Goal: Task Accomplishment & Management: Use online tool/utility

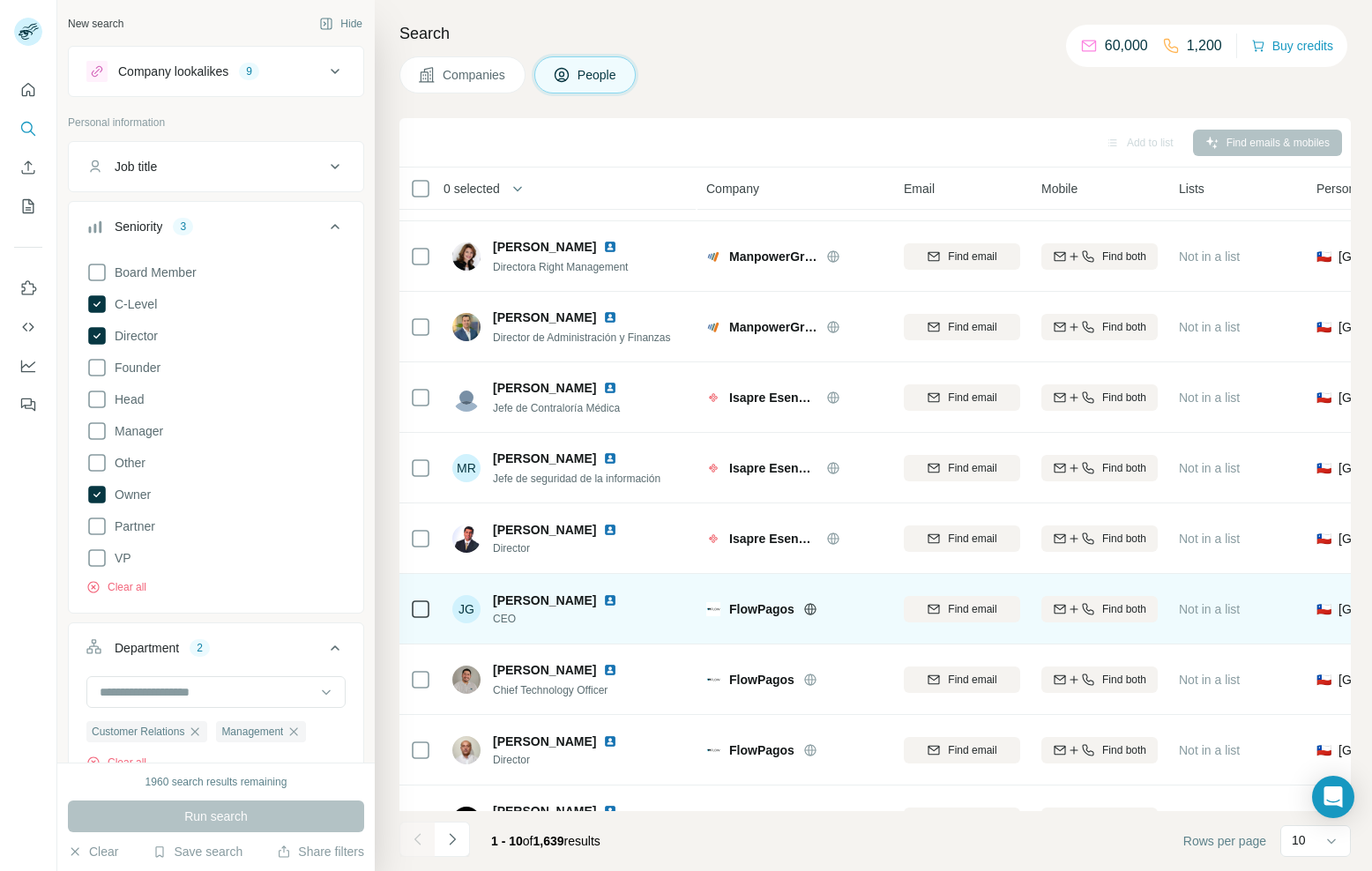
scroll to position [114, 0]
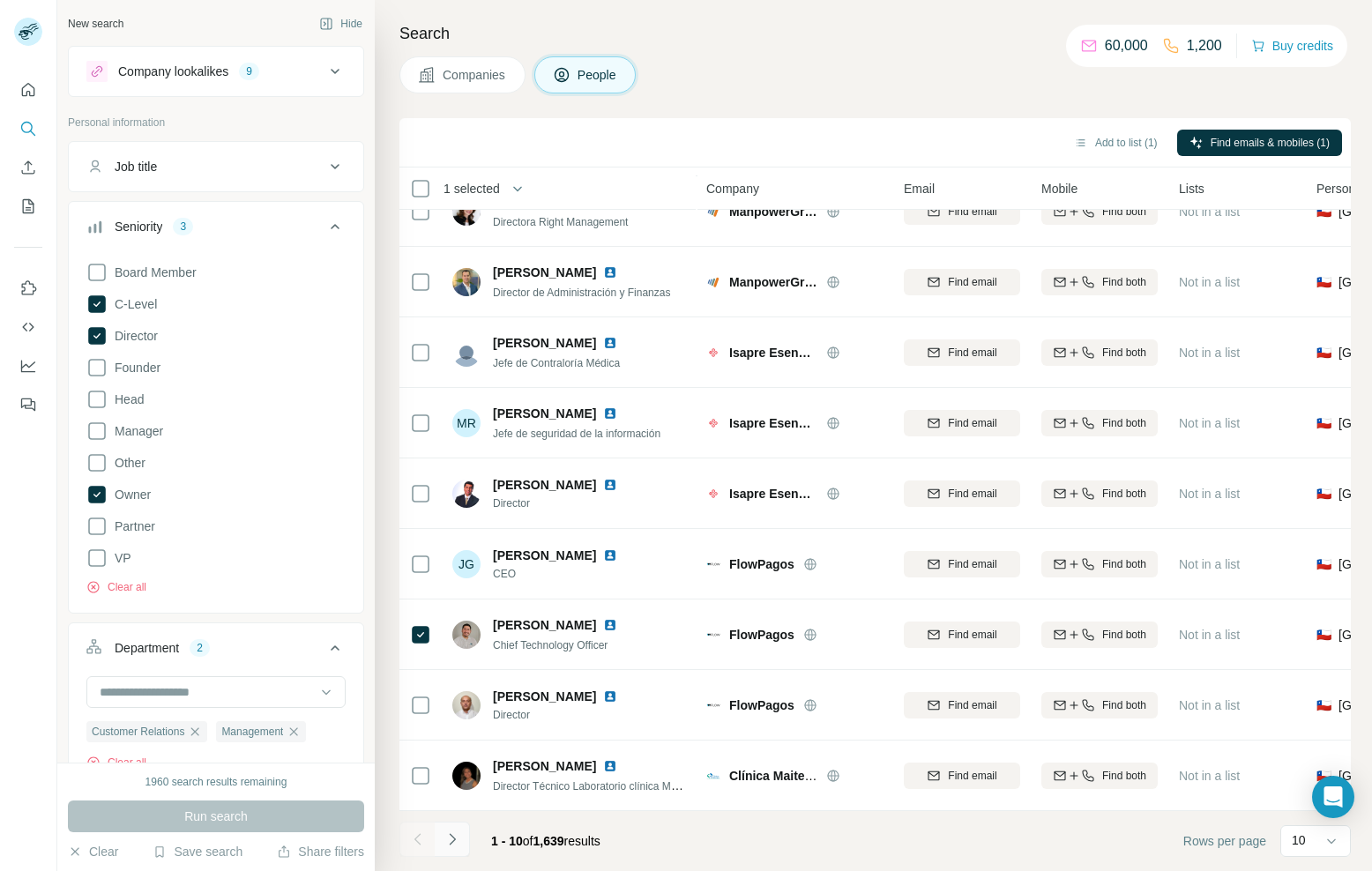
click at [458, 840] on icon "Navigate to next page" at bounding box center [452, 839] width 17 height 17
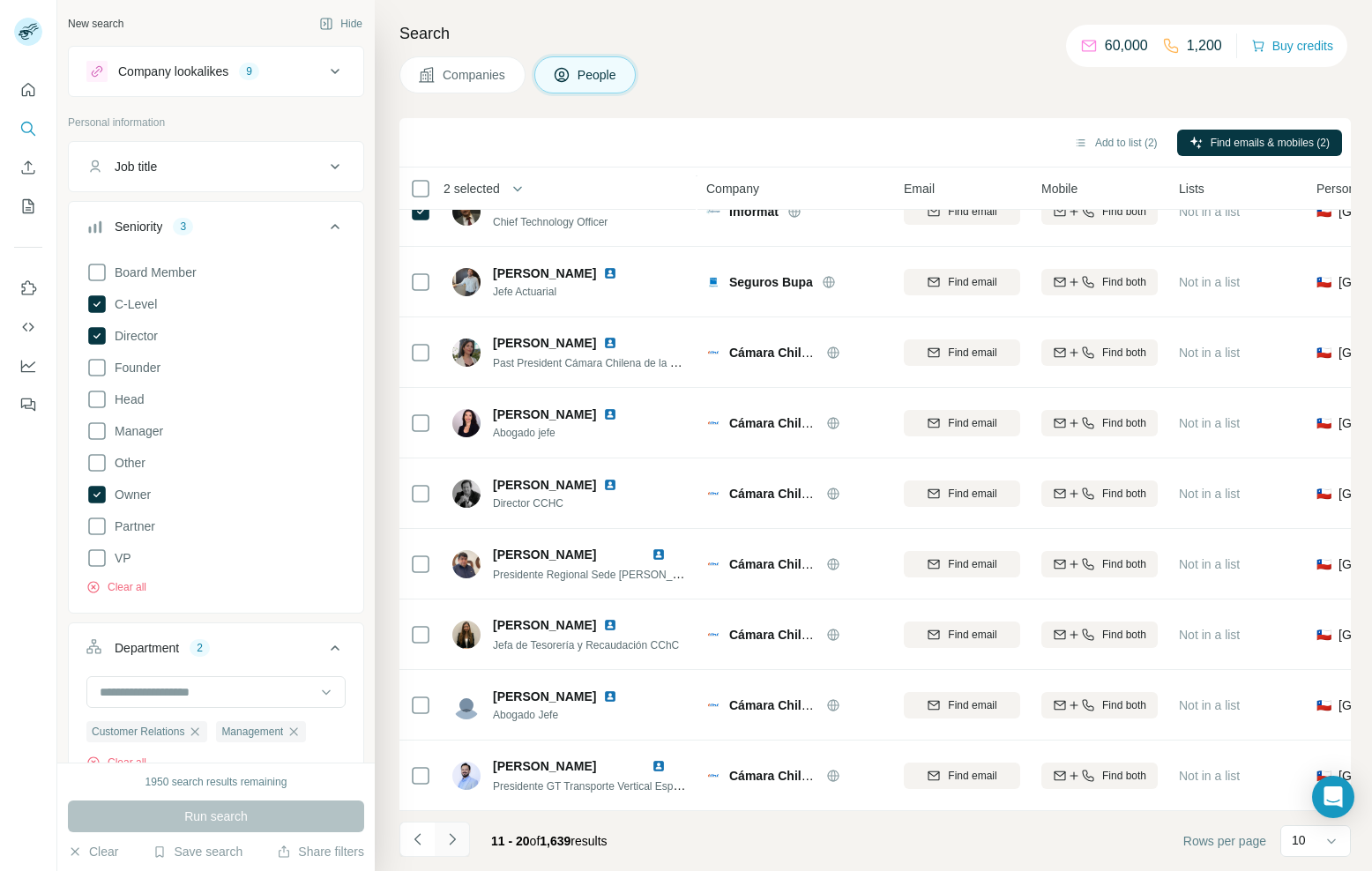
click at [449, 842] on icon "Navigate to next page" at bounding box center [452, 839] width 17 height 17
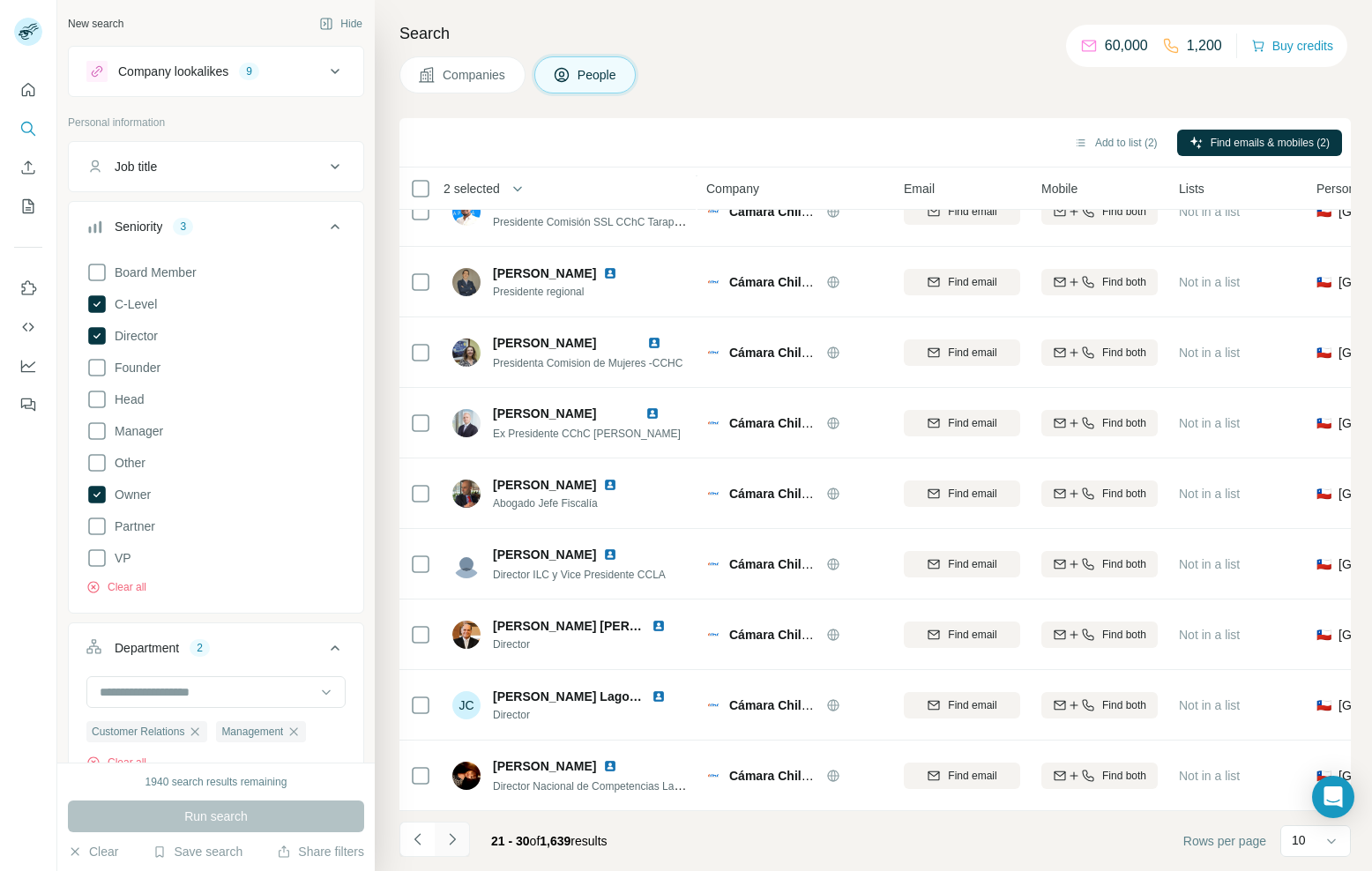
click at [452, 839] on icon "Navigate to next page" at bounding box center [452, 839] width 17 height 17
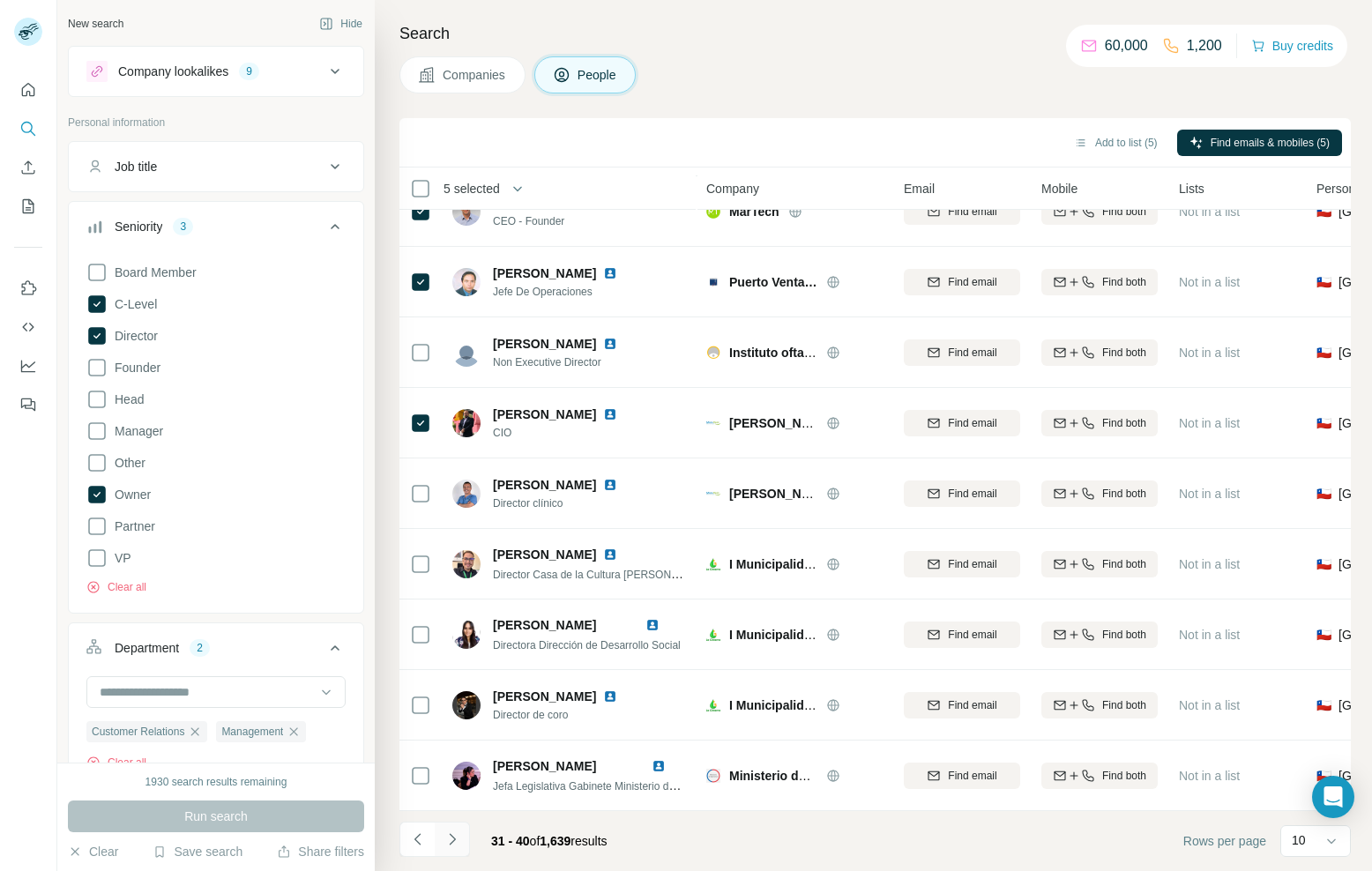
click at [453, 838] on icon "Navigate to next page" at bounding box center [452, 839] width 17 height 17
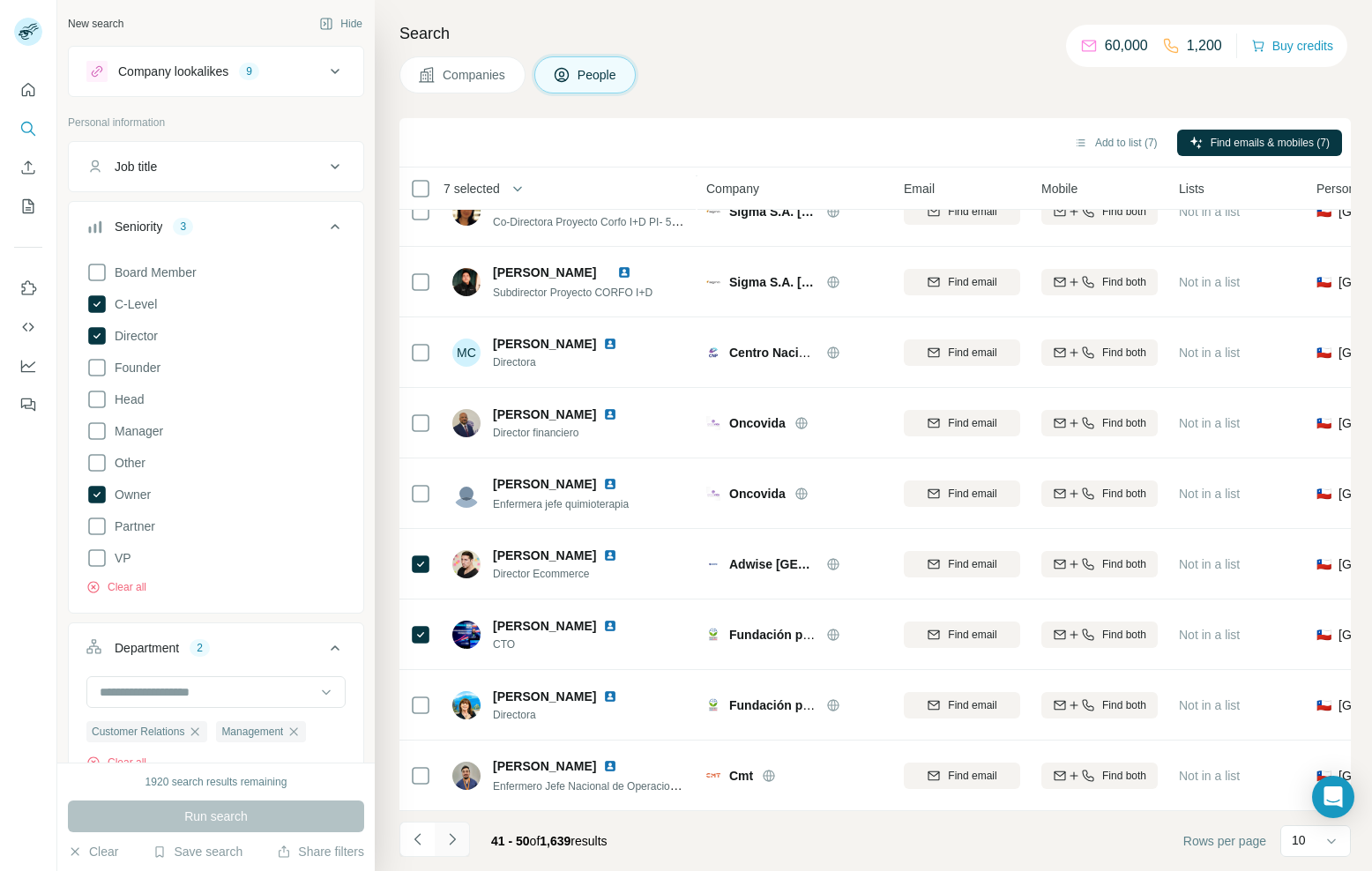
click at [458, 834] on icon "Navigate to next page" at bounding box center [452, 839] width 17 height 17
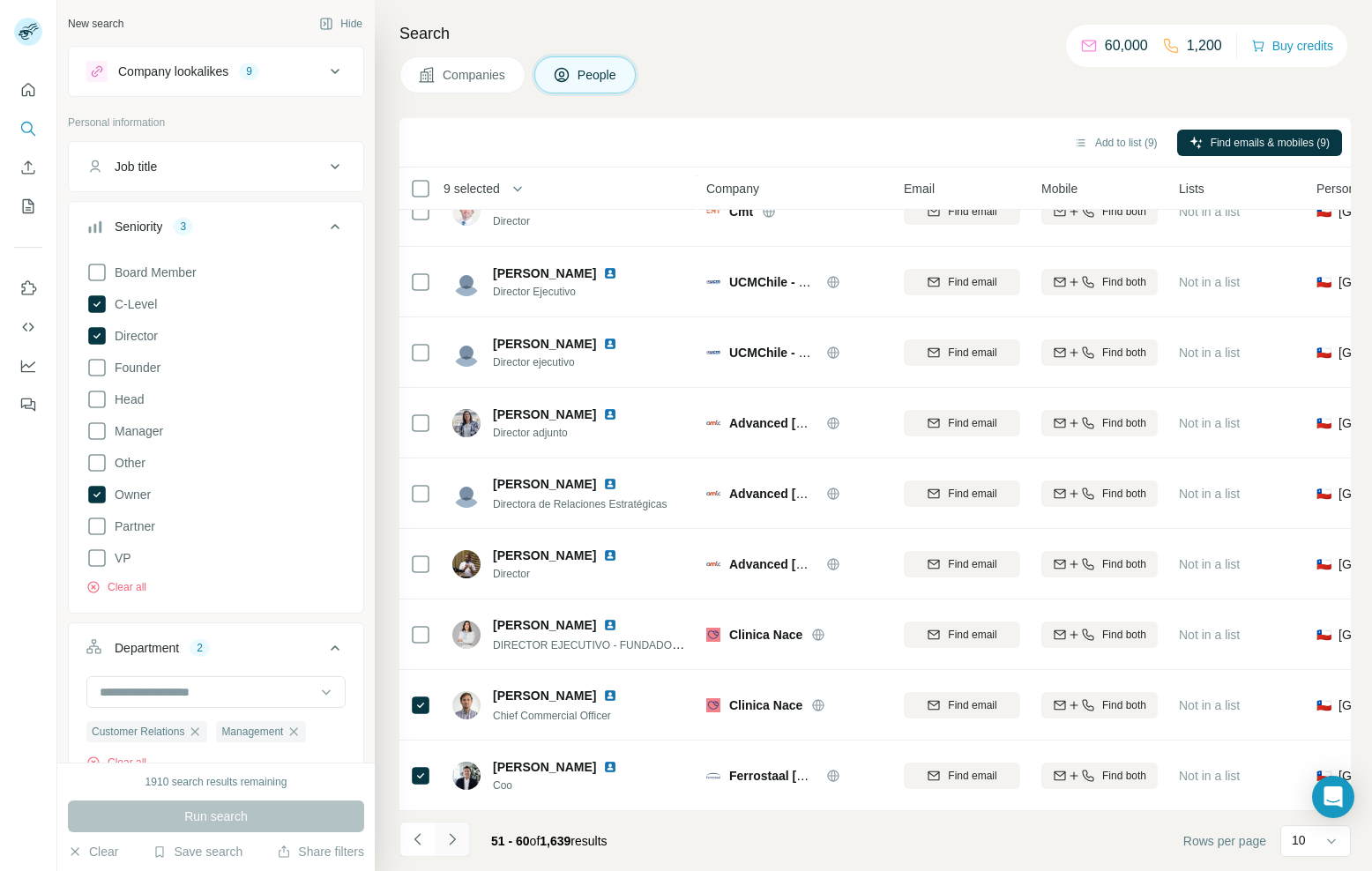
click at [459, 840] on icon "Navigate to next page" at bounding box center [452, 839] width 17 height 17
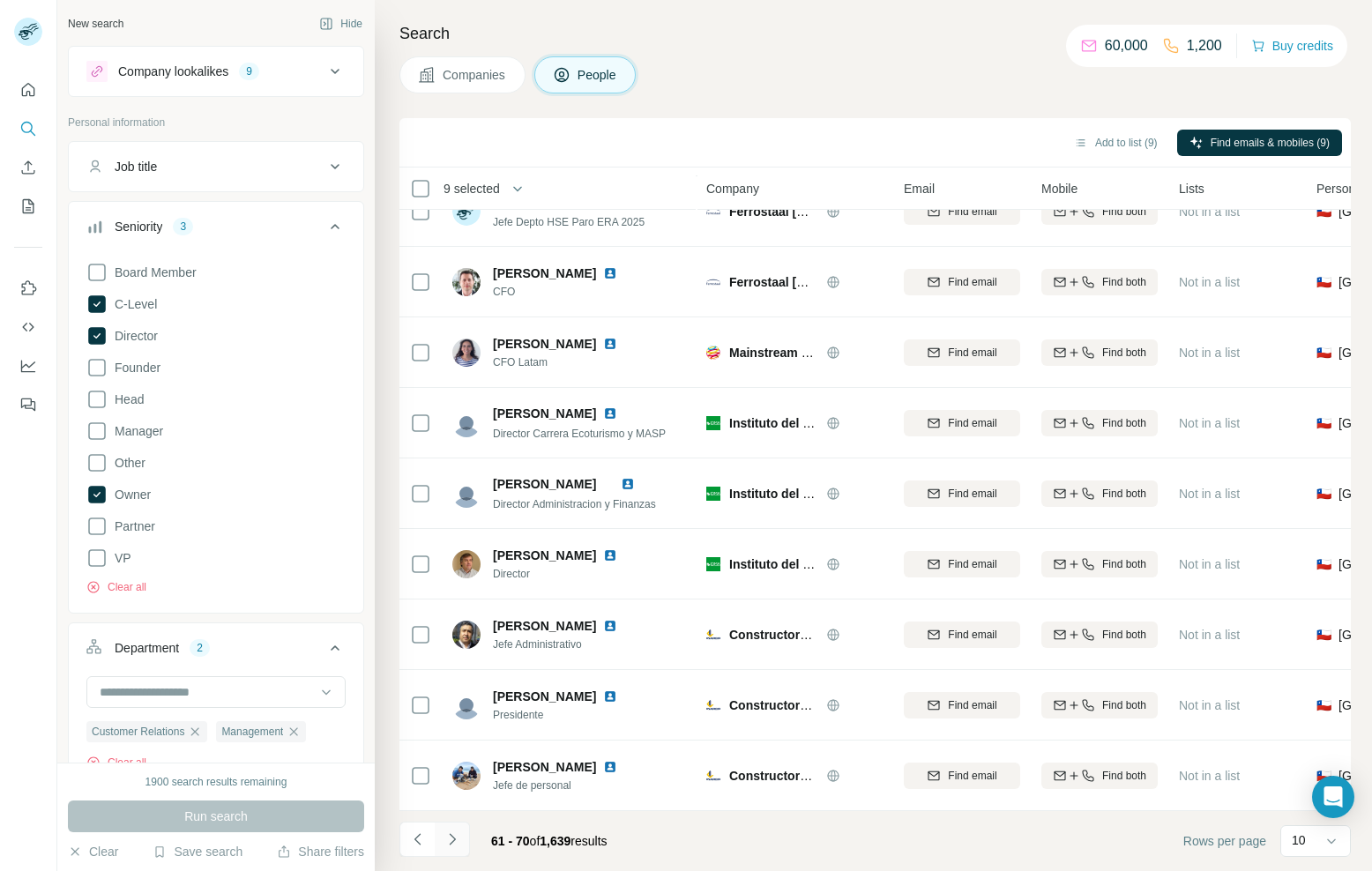
click at [455, 836] on icon "Navigate to next page" at bounding box center [452, 839] width 17 height 17
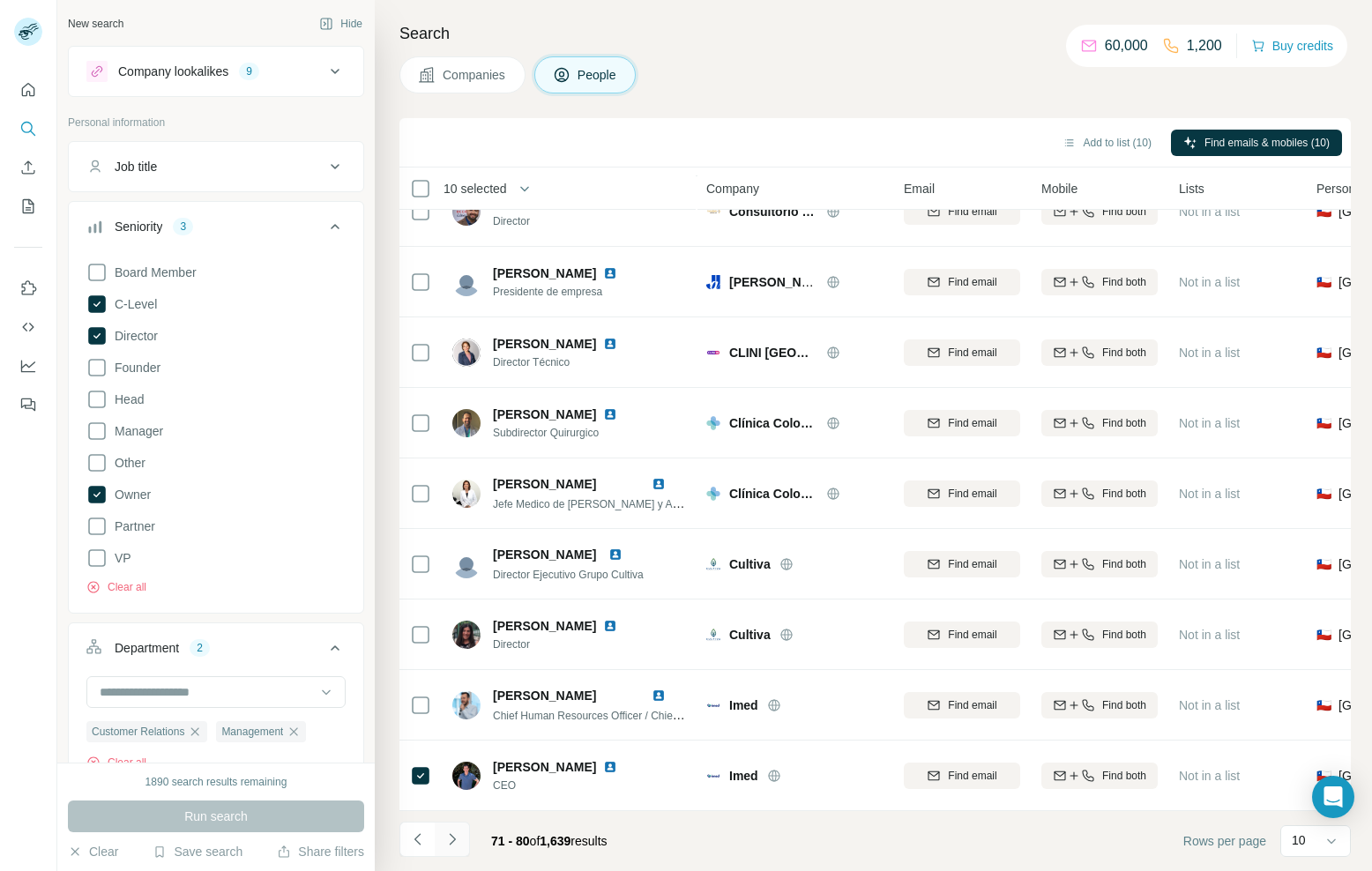
click at [452, 843] on icon "Navigate to next page" at bounding box center [452, 839] width 6 height 12
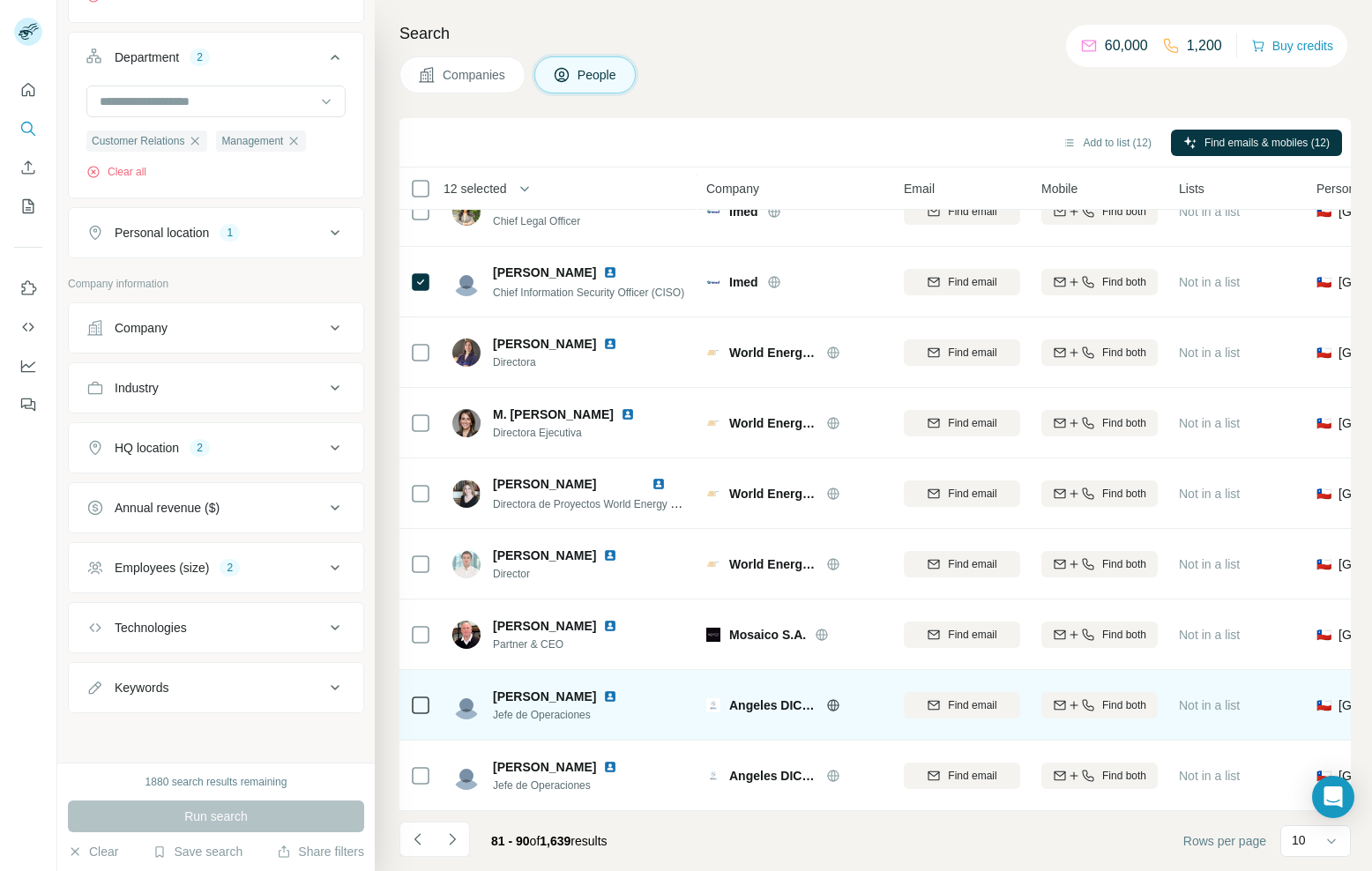
scroll to position [0, 0]
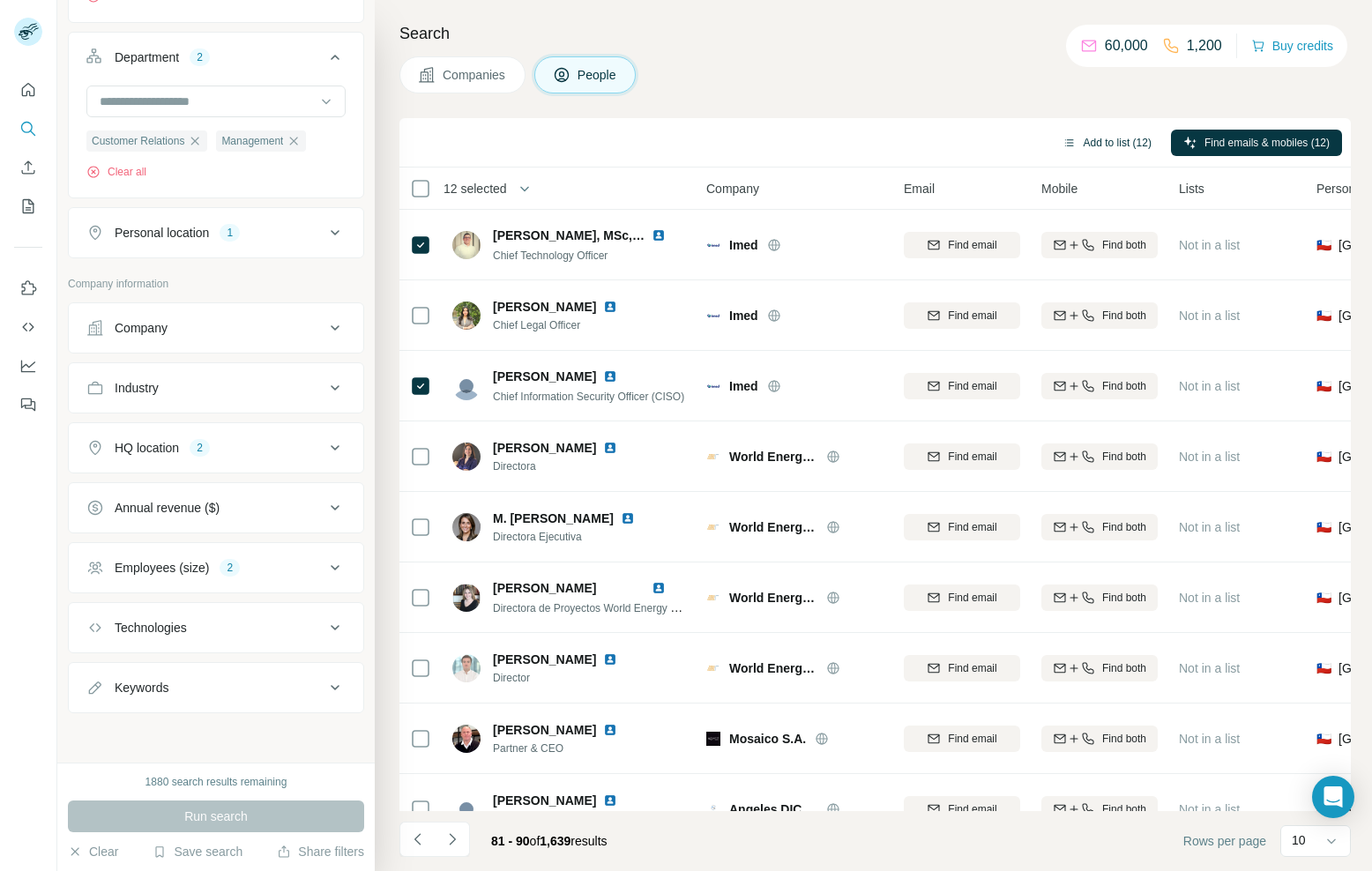
click at [1087, 145] on button "Add to list (12)" at bounding box center [1107, 142] width 114 height 26
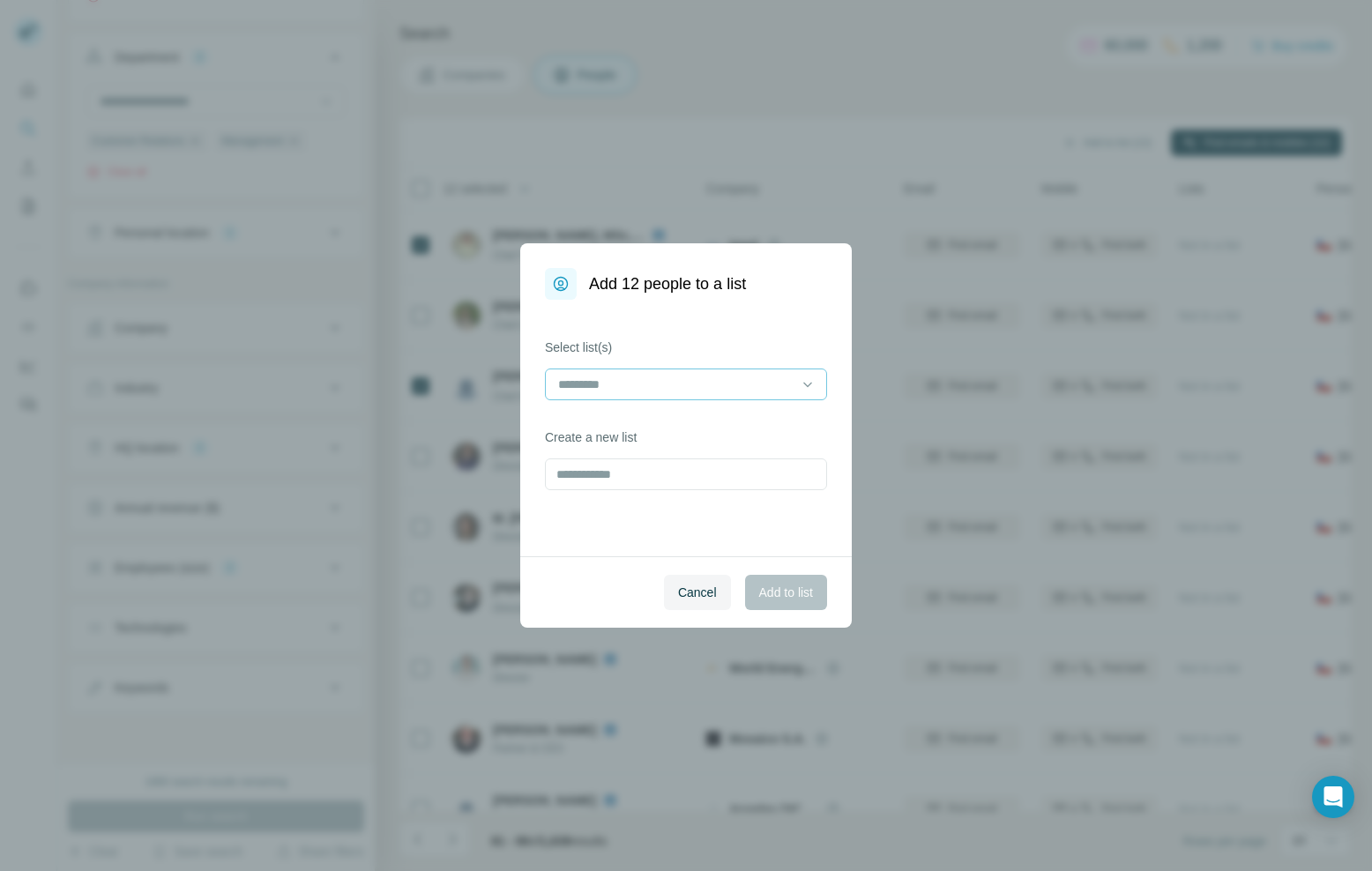
click at [636, 377] on input at bounding box center [676, 384] width 239 height 19
click at [680, 345] on label "Select list(s)" at bounding box center [686, 347] width 282 height 17
click at [595, 486] on input "text" at bounding box center [686, 474] width 282 height 32
type input "**********"
click at [777, 592] on span "Add to list" at bounding box center [786, 592] width 54 height 17
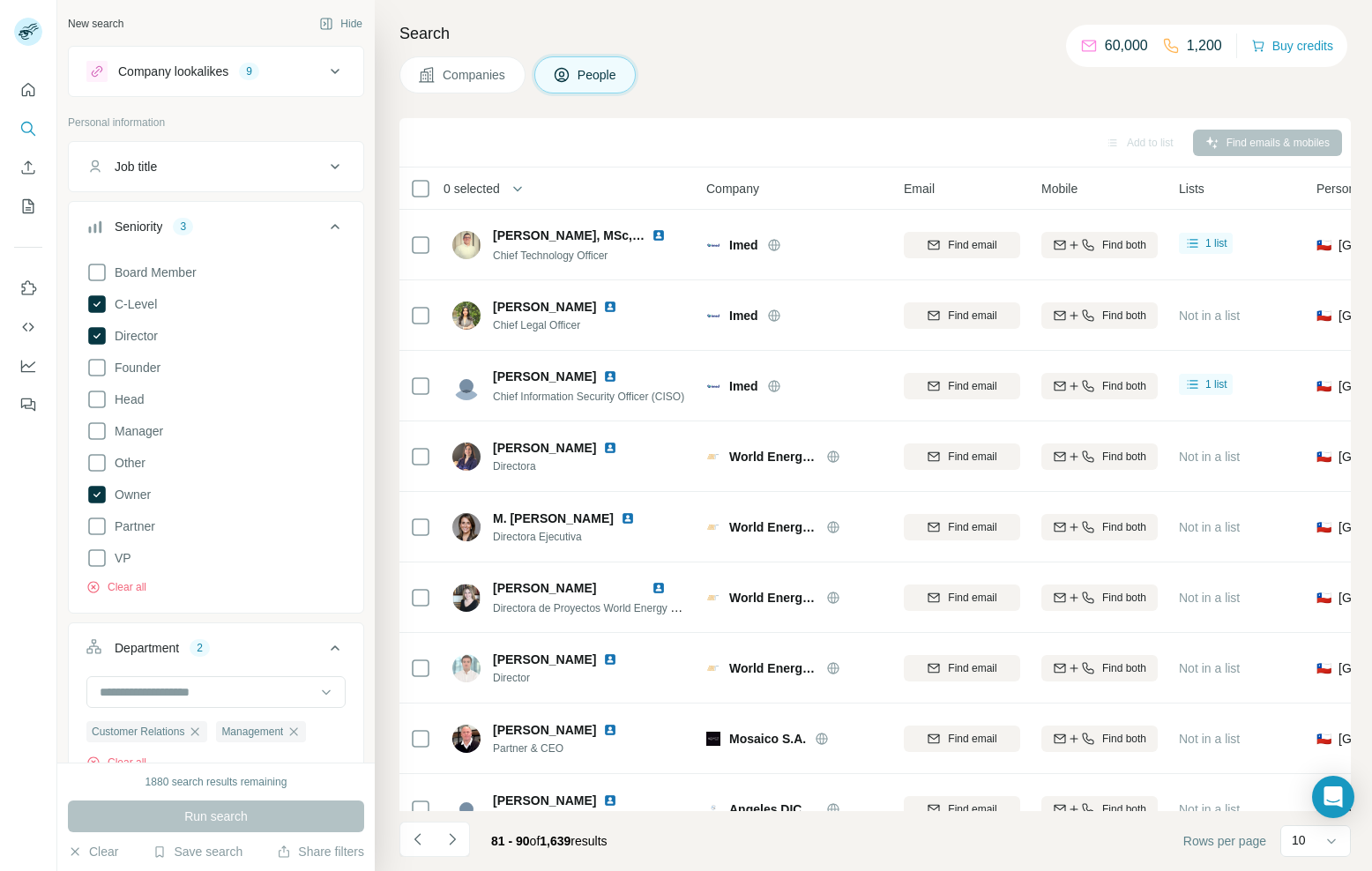
click at [330, 227] on icon at bounding box center [335, 227] width 9 height 5
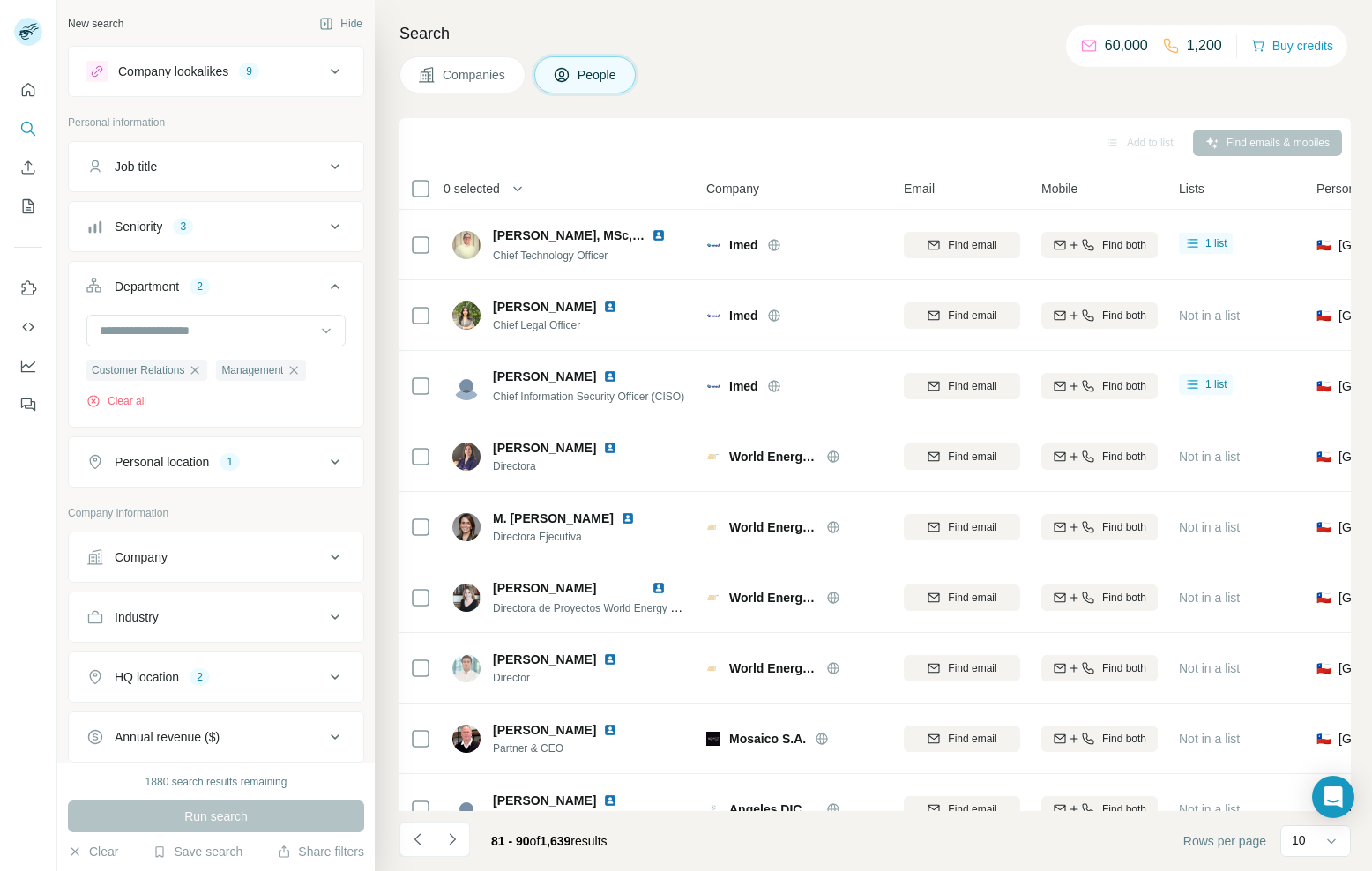
click at [325, 290] on icon at bounding box center [335, 286] width 21 height 21
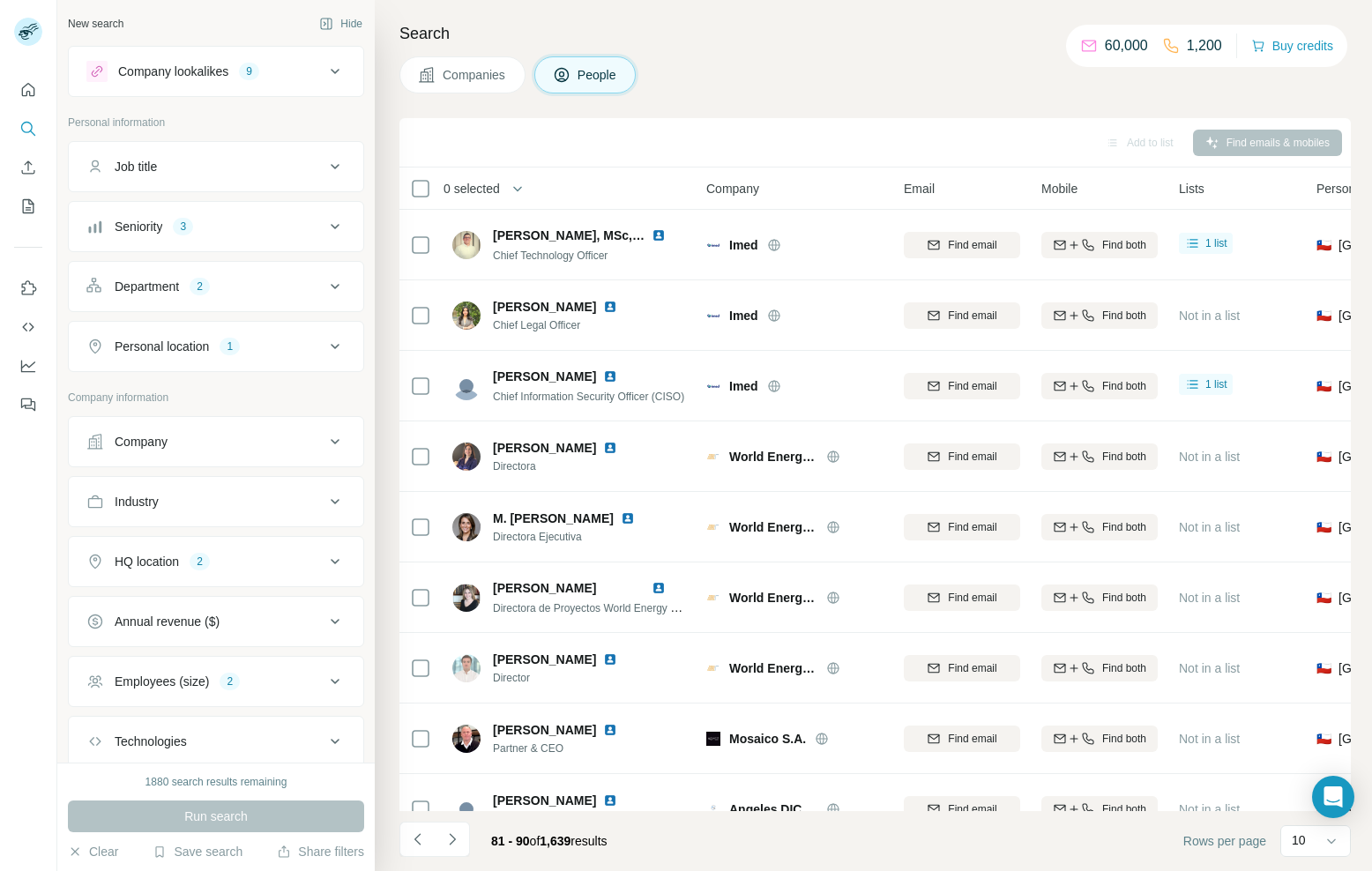
scroll to position [114, 0]
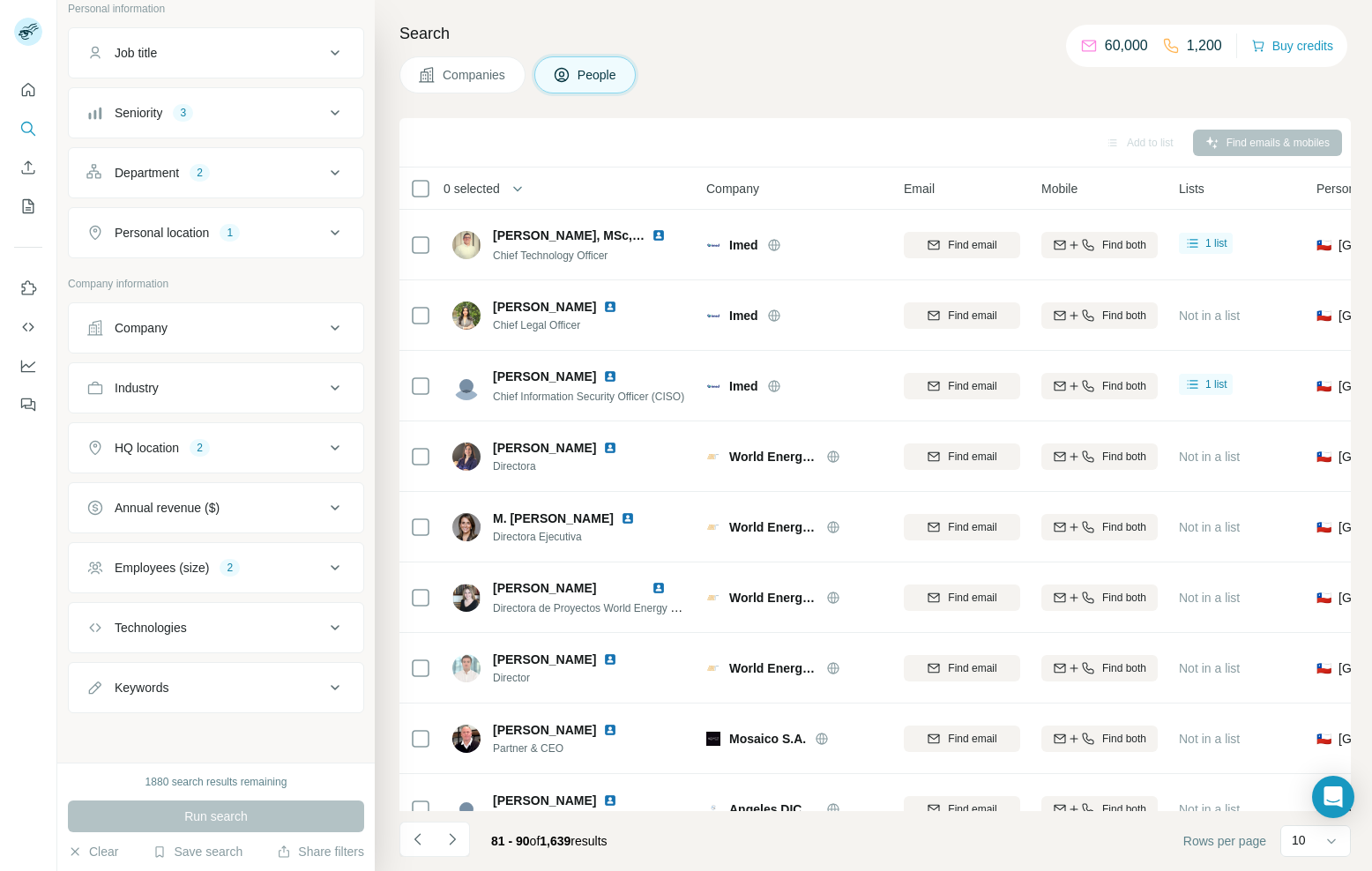
click at [325, 693] on icon at bounding box center [335, 687] width 21 height 21
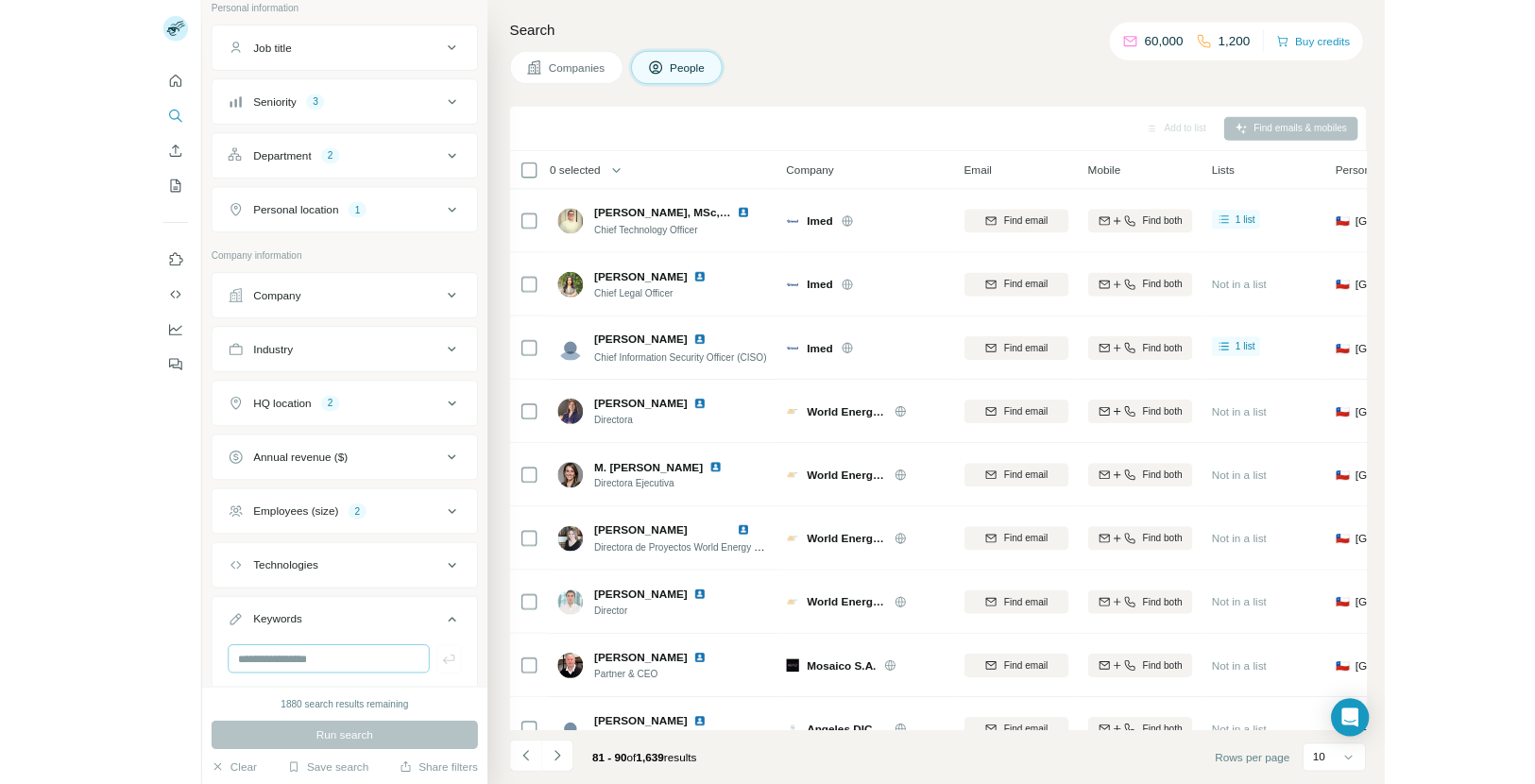
scroll to position [178, 0]
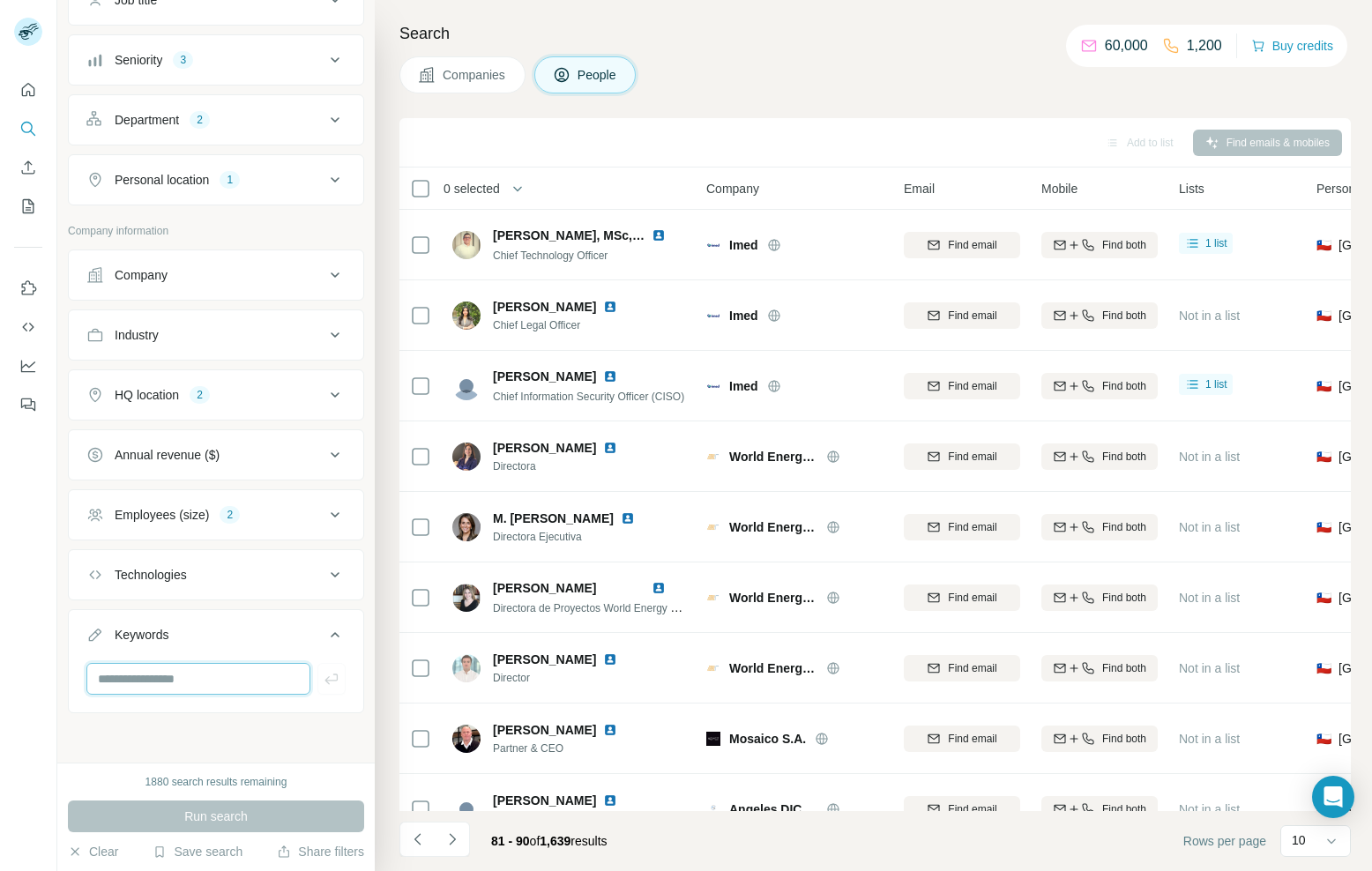
click at [162, 670] on input "text" at bounding box center [198, 679] width 224 height 32
type input "***"
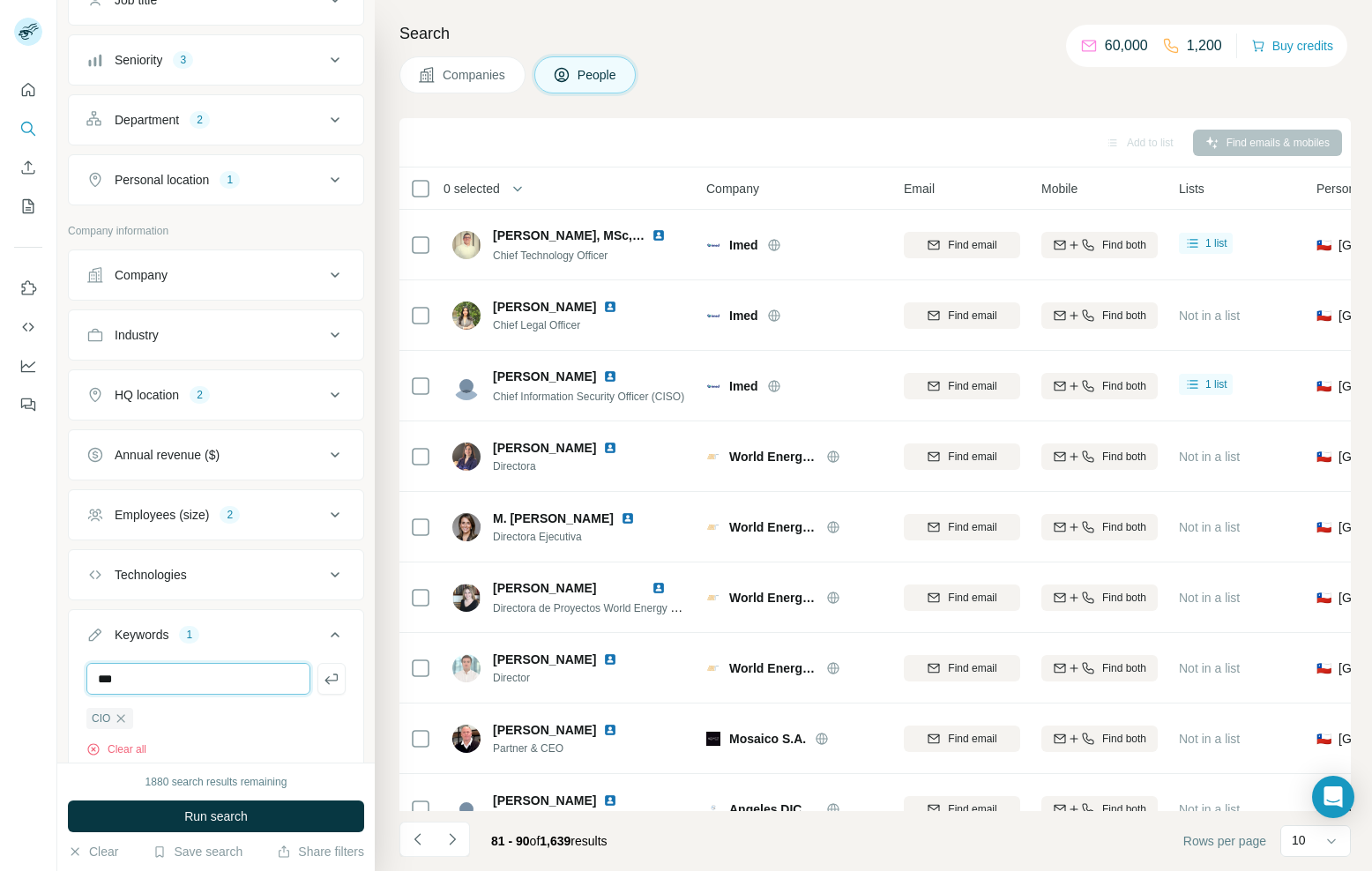
type input "***"
click at [208, 813] on span "Run search" at bounding box center [216, 815] width 64 height 17
